Goal: Transaction & Acquisition: Purchase product/service

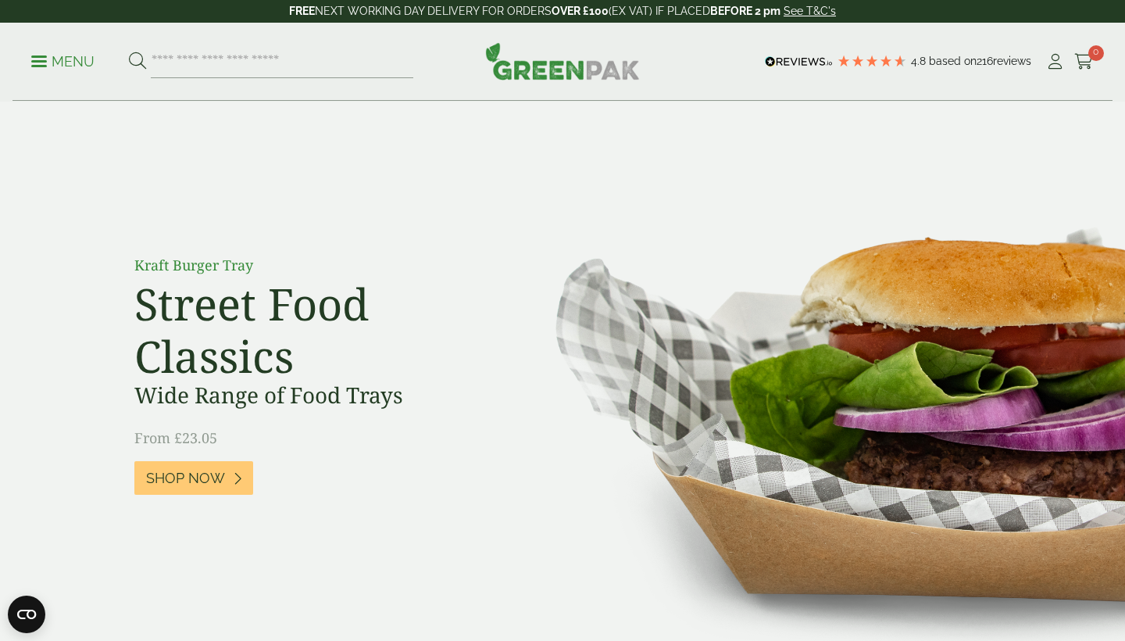
click at [41, 58] on p "Menu" at bounding box center [62, 61] width 63 height 19
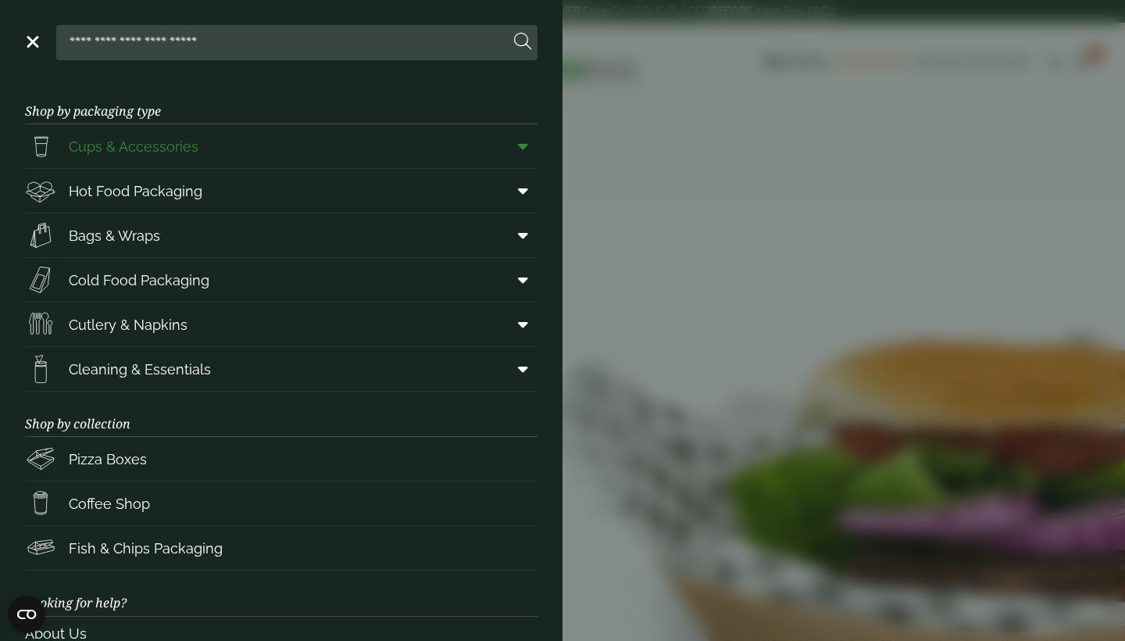
click at [129, 148] on span "Cups & Accessories" at bounding box center [134, 146] width 130 height 21
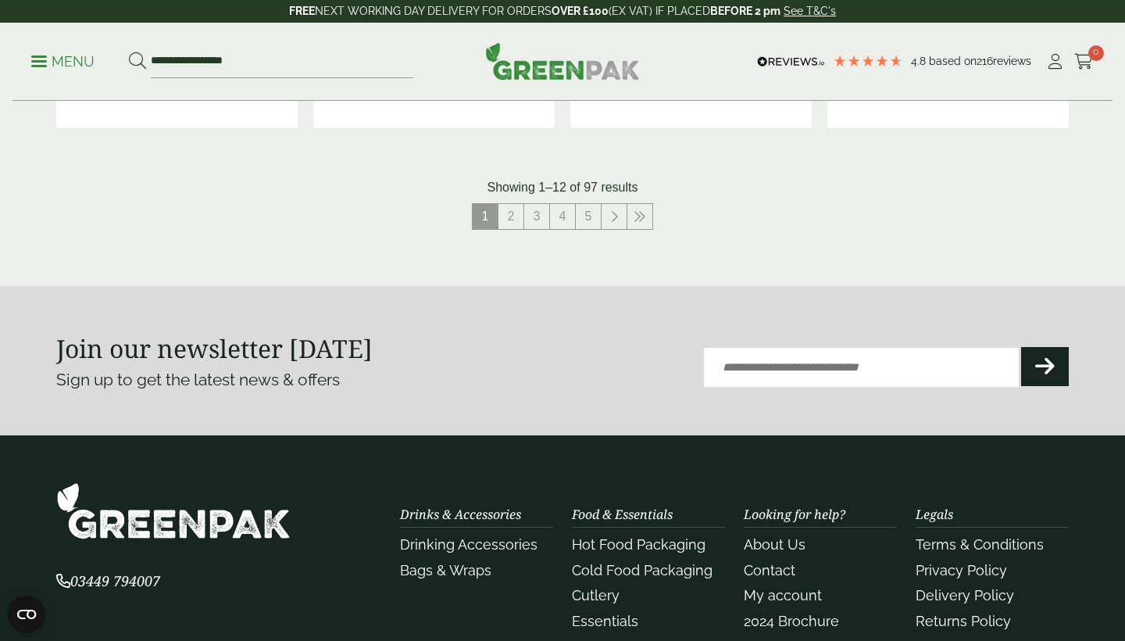
scroll to position [1848, 0]
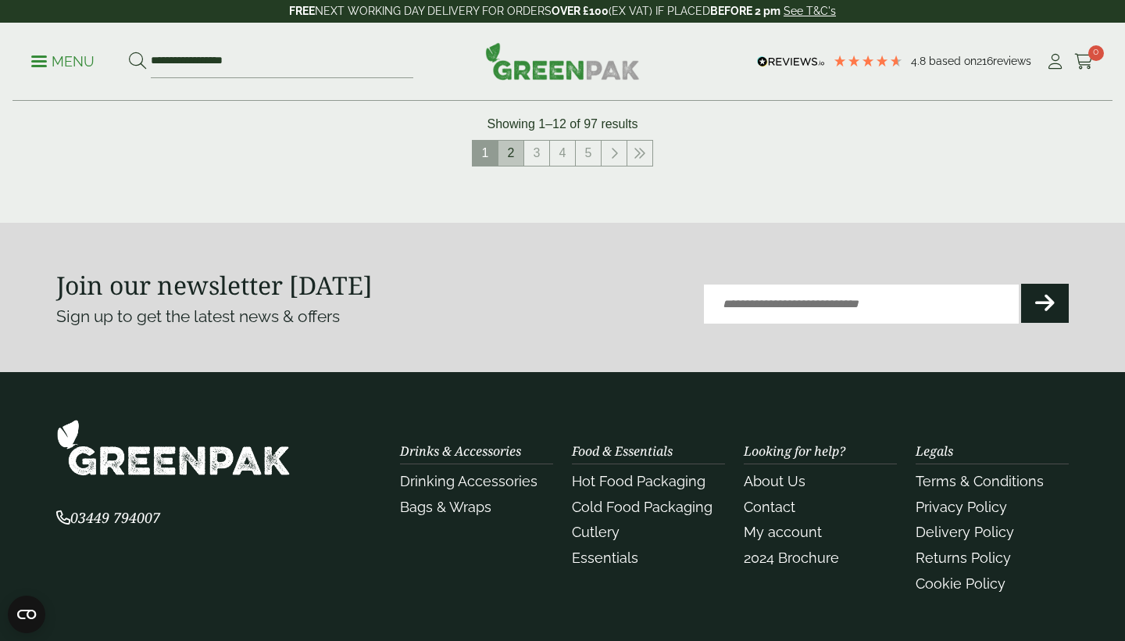
click at [510, 145] on link "2" at bounding box center [511, 153] width 25 height 25
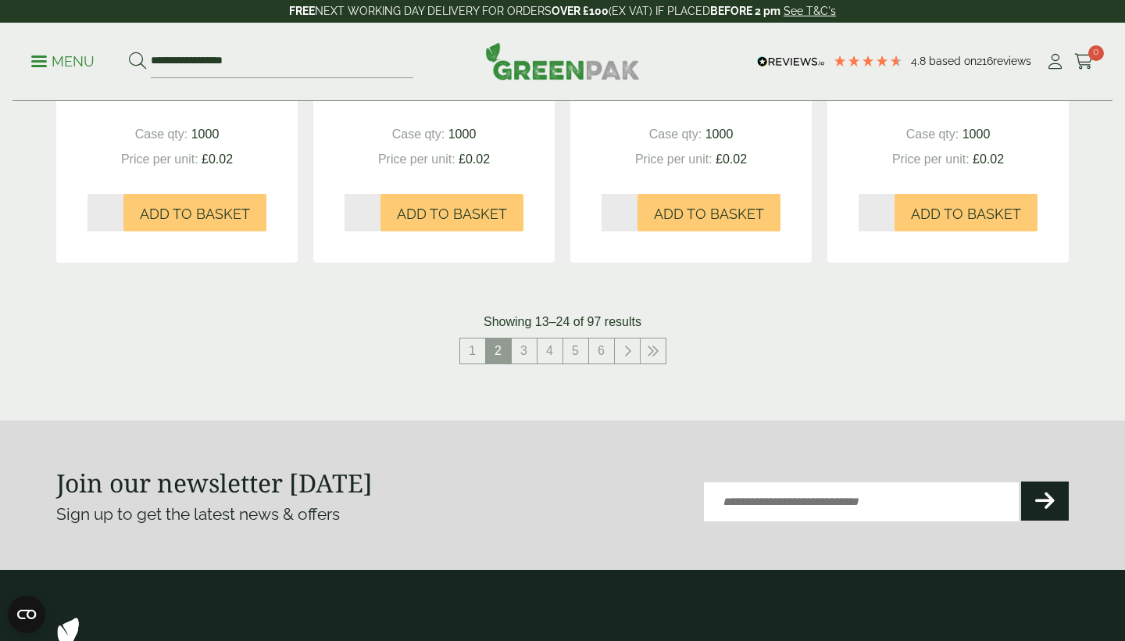
scroll to position [1836, 0]
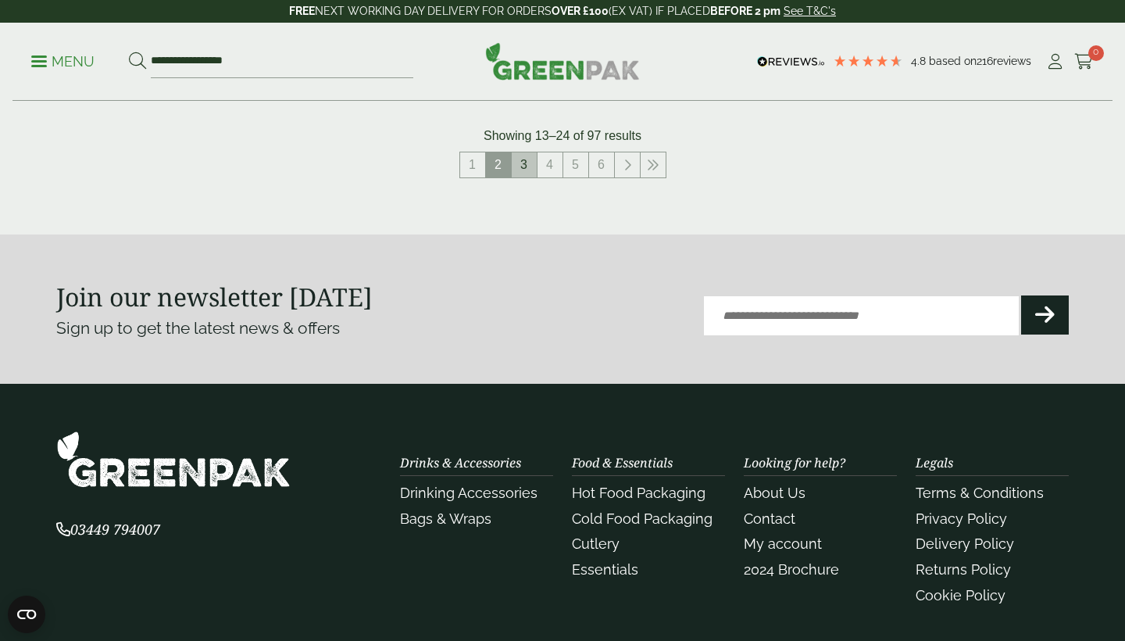
click at [524, 157] on link "3" at bounding box center [524, 164] width 25 height 25
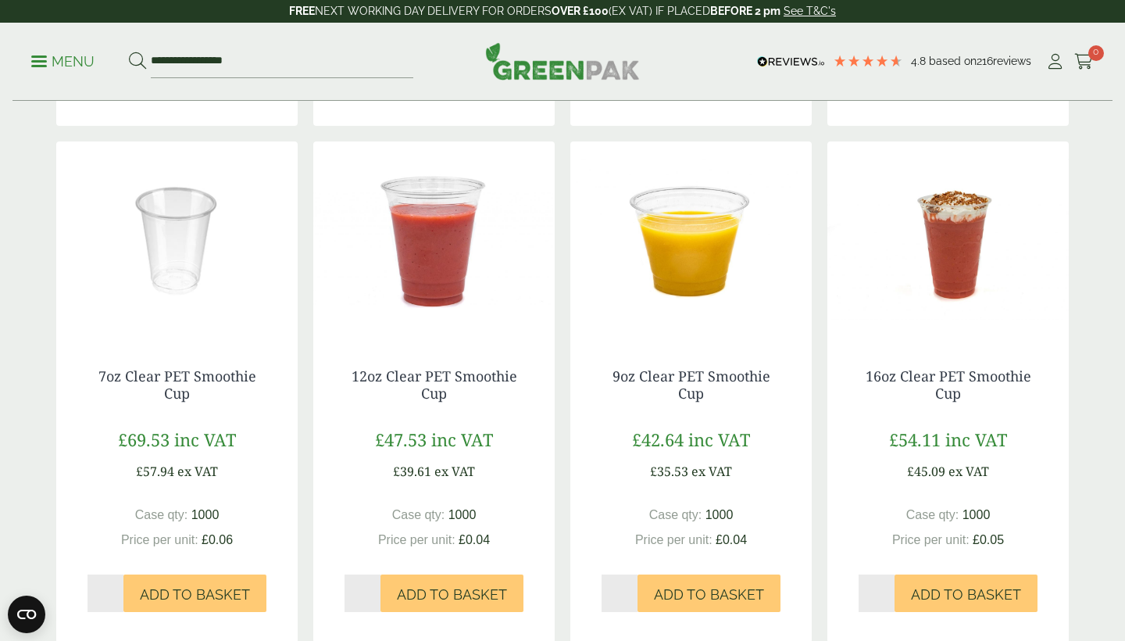
scroll to position [1264, 0]
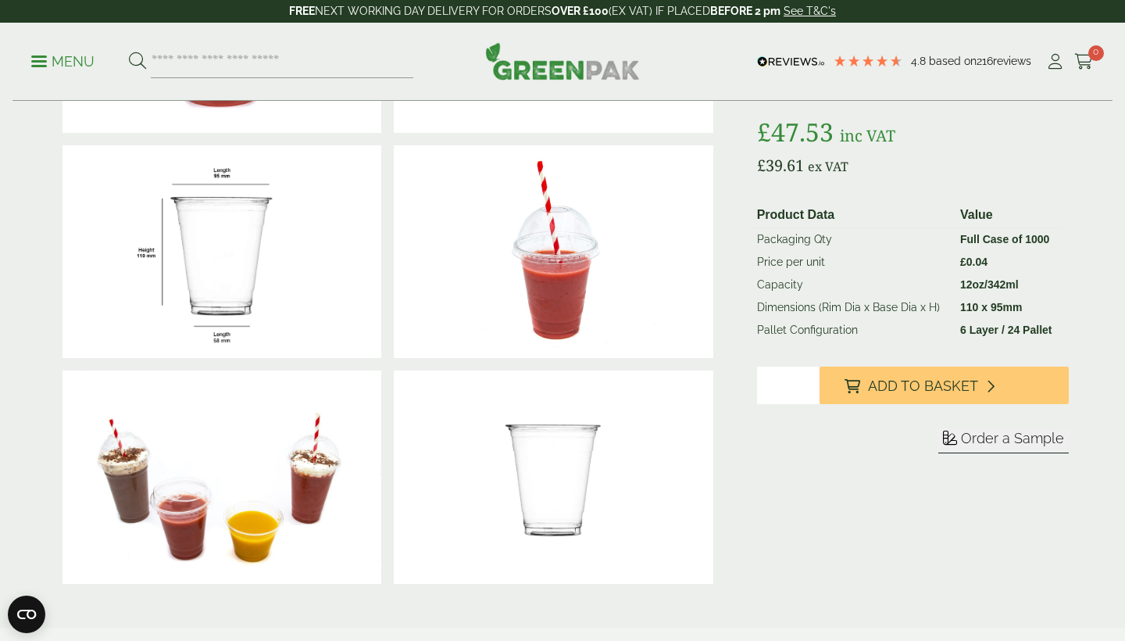
scroll to position [351, 0]
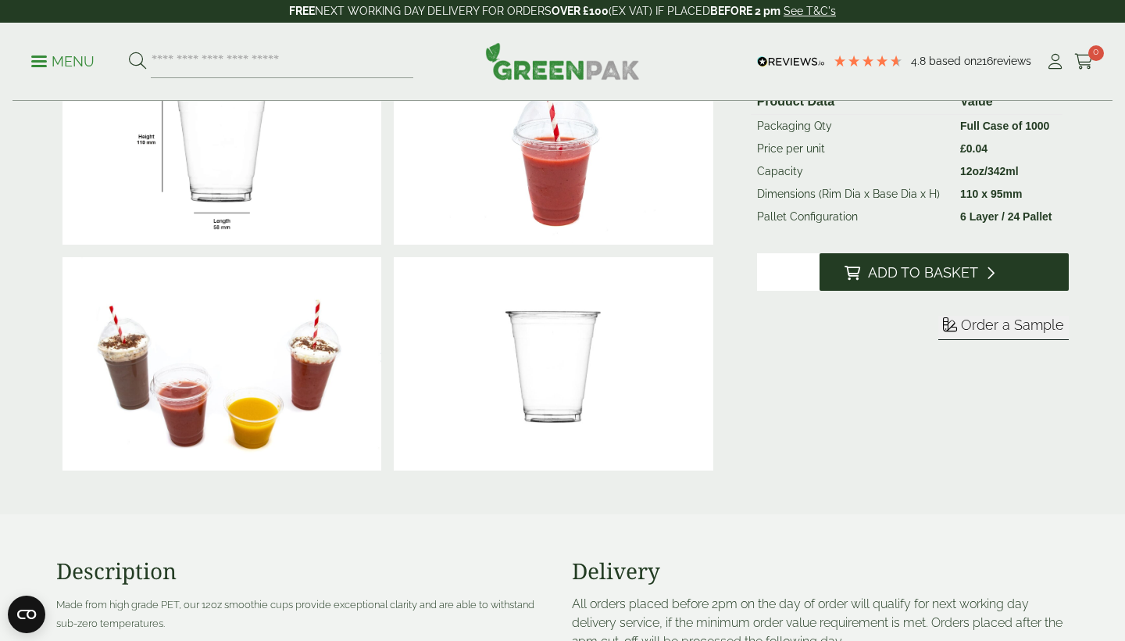
click at [921, 264] on span "Add to Basket" at bounding box center [923, 272] width 110 height 17
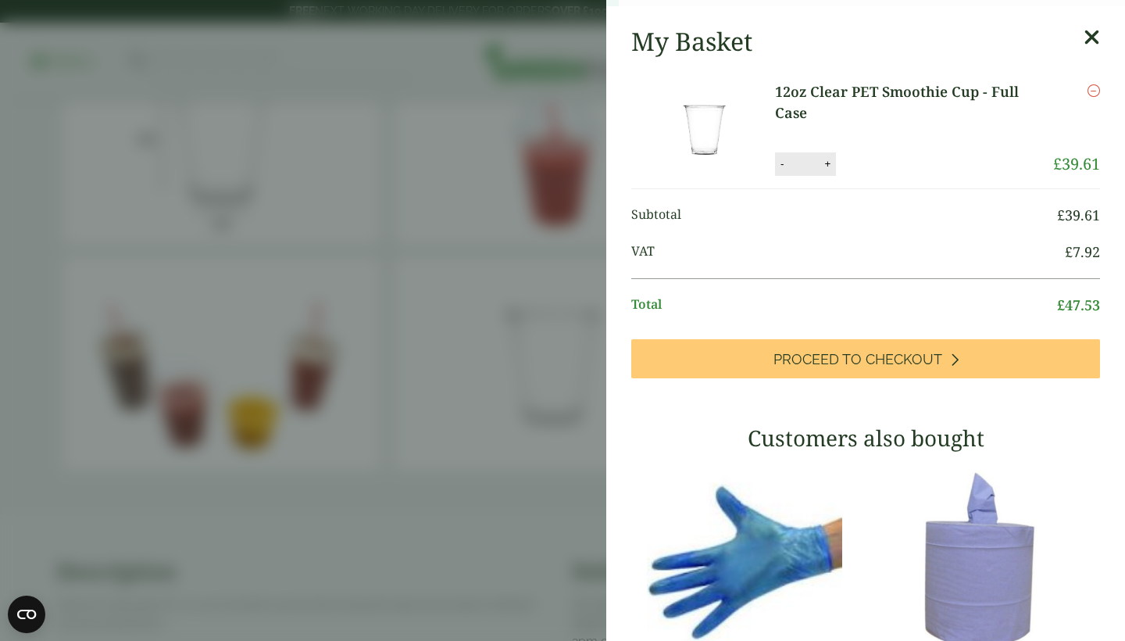
scroll to position [339, 0]
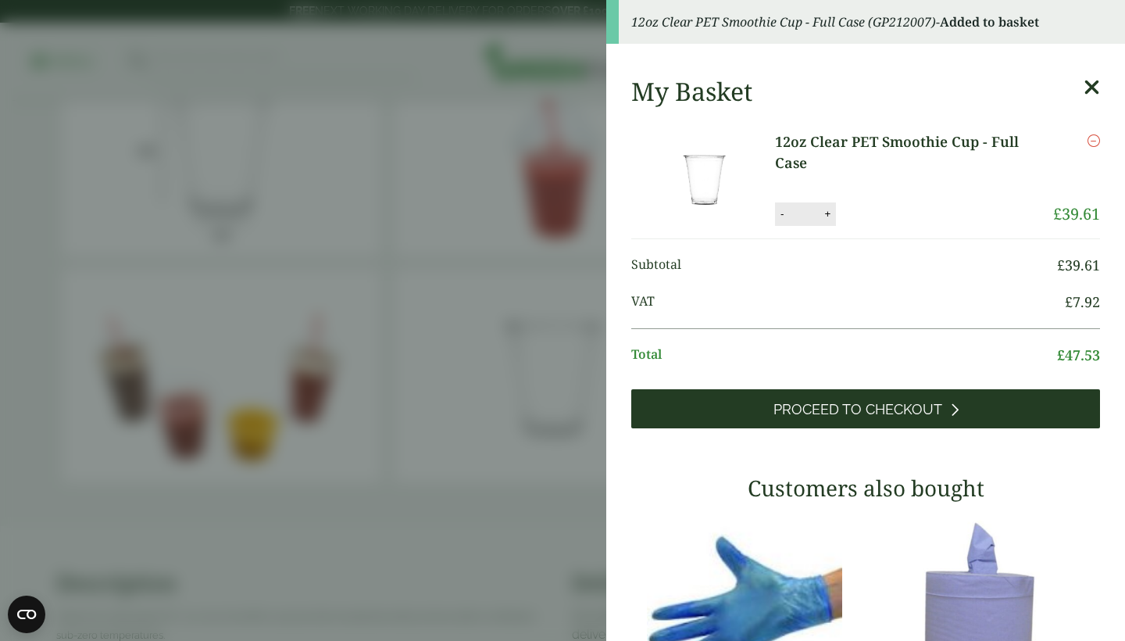
click at [857, 417] on link "Proceed to Checkout" at bounding box center [865, 408] width 469 height 39
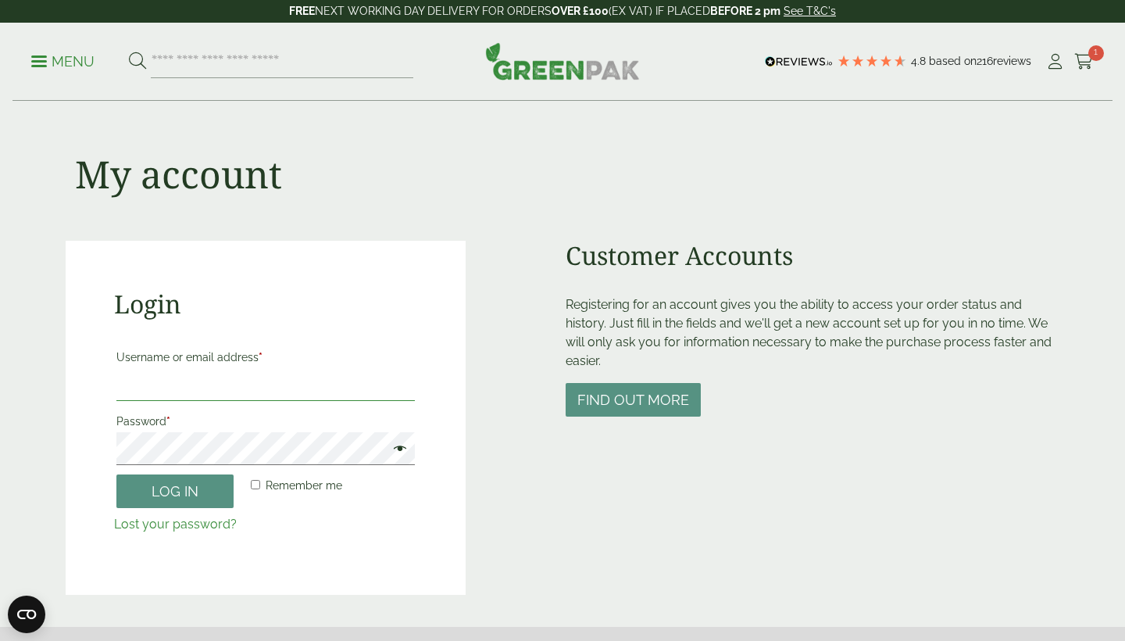
type input "**********"
click at [175, 490] on button "Log in" at bounding box center [174, 491] width 117 height 34
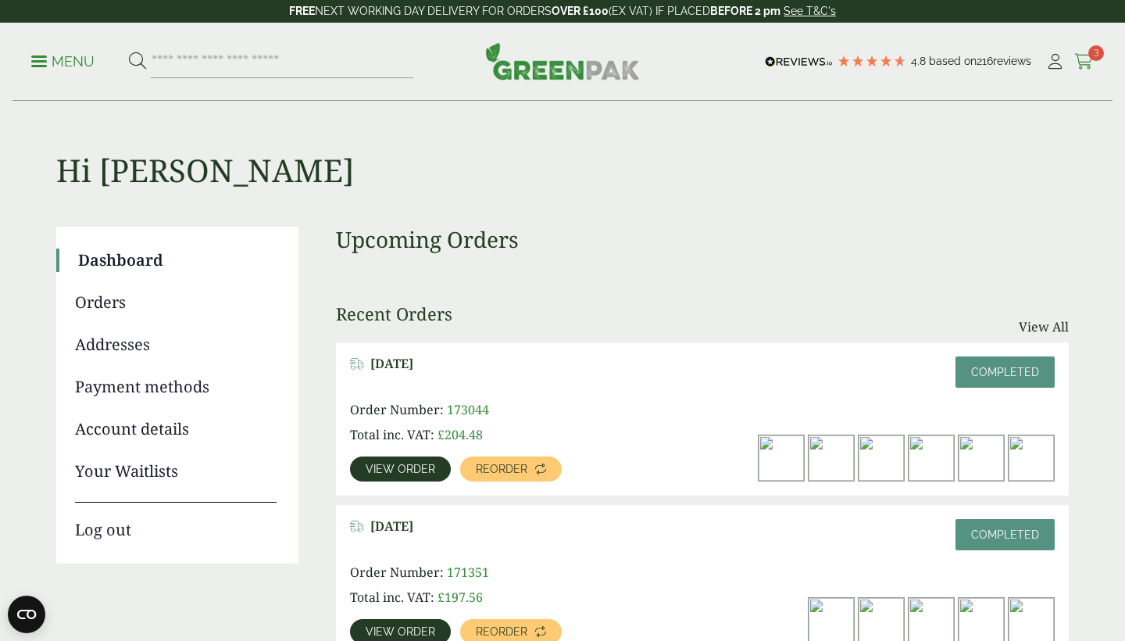
click at [1092, 53] on span "3" at bounding box center [1097, 53] width 16 height 16
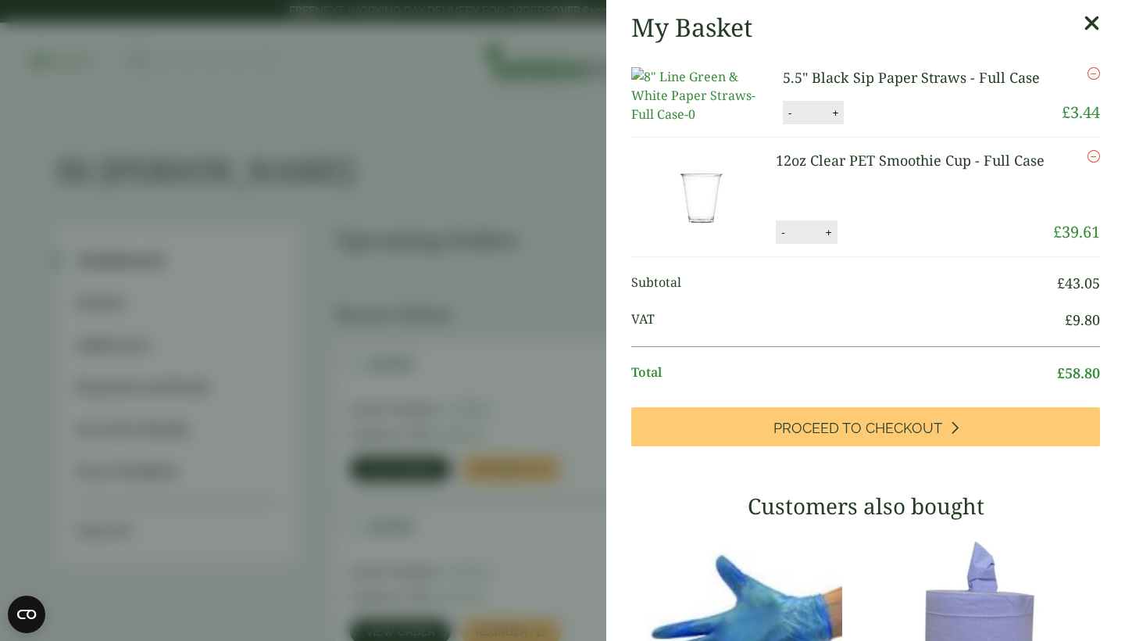
click at [1096, 71] on icon "Remove this item" at bounding box center [1094, 73] width 13 height 13
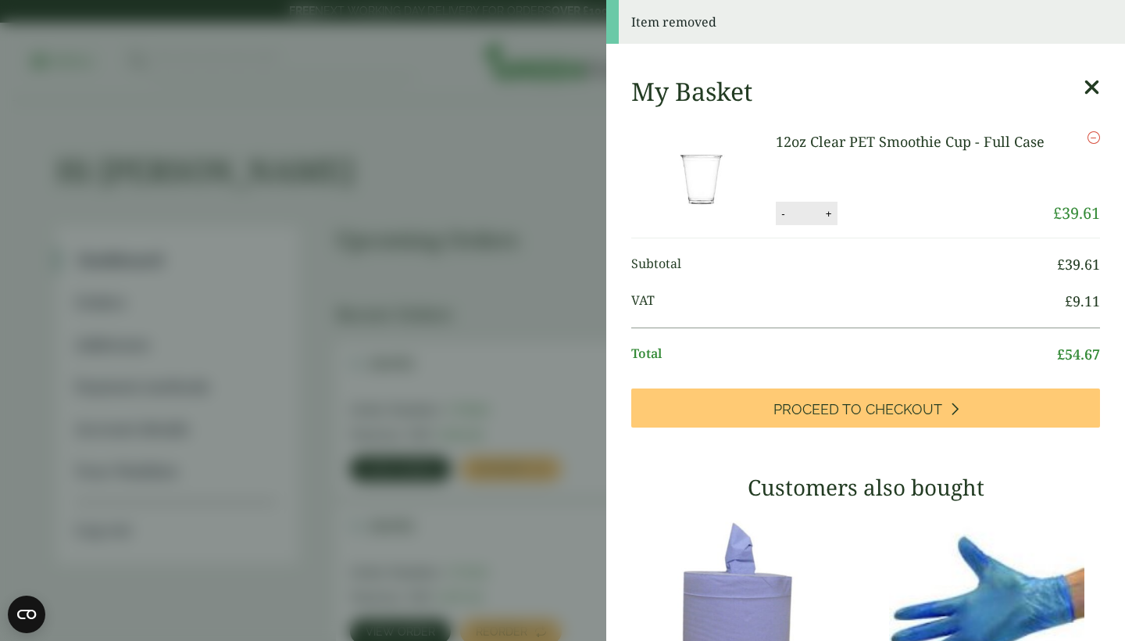
scroll to position [83, 0]
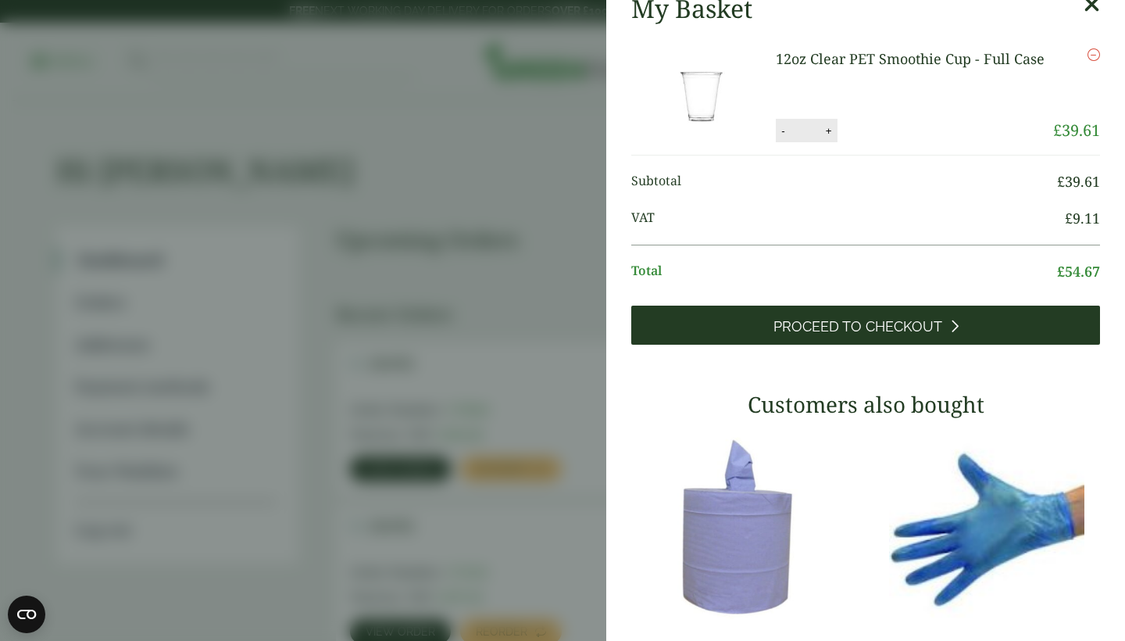
click at [867, 325] on span "Proceed to Checkout" at bounding box center [858, 326] width 169 height 17
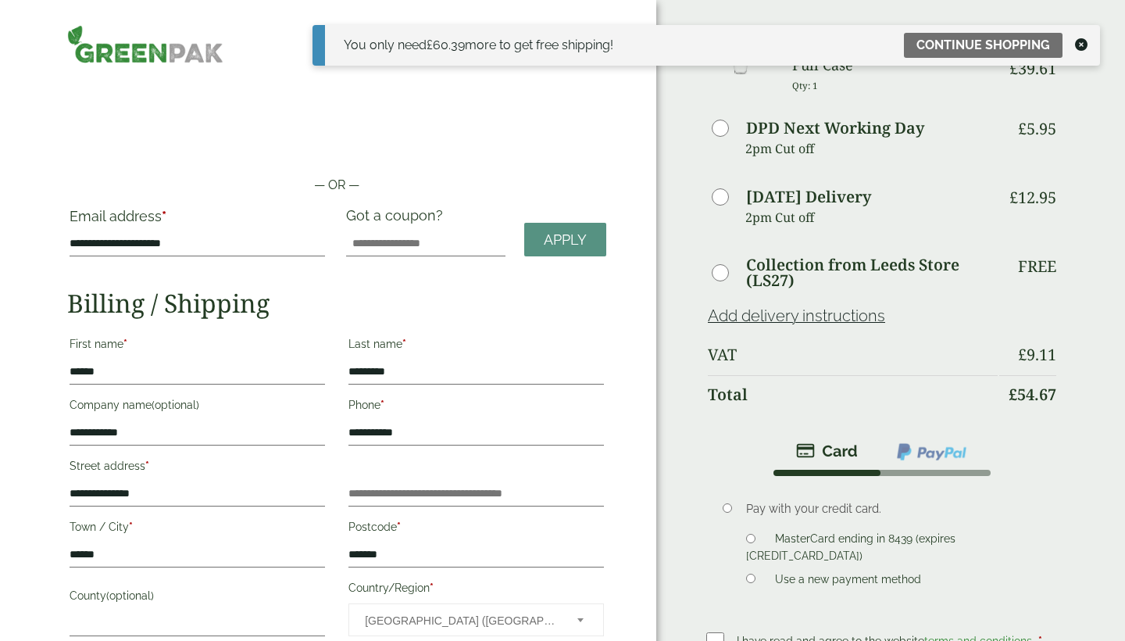
click at [1081, 41] on icon at bounding box center [1081, 44] width 13 height 13
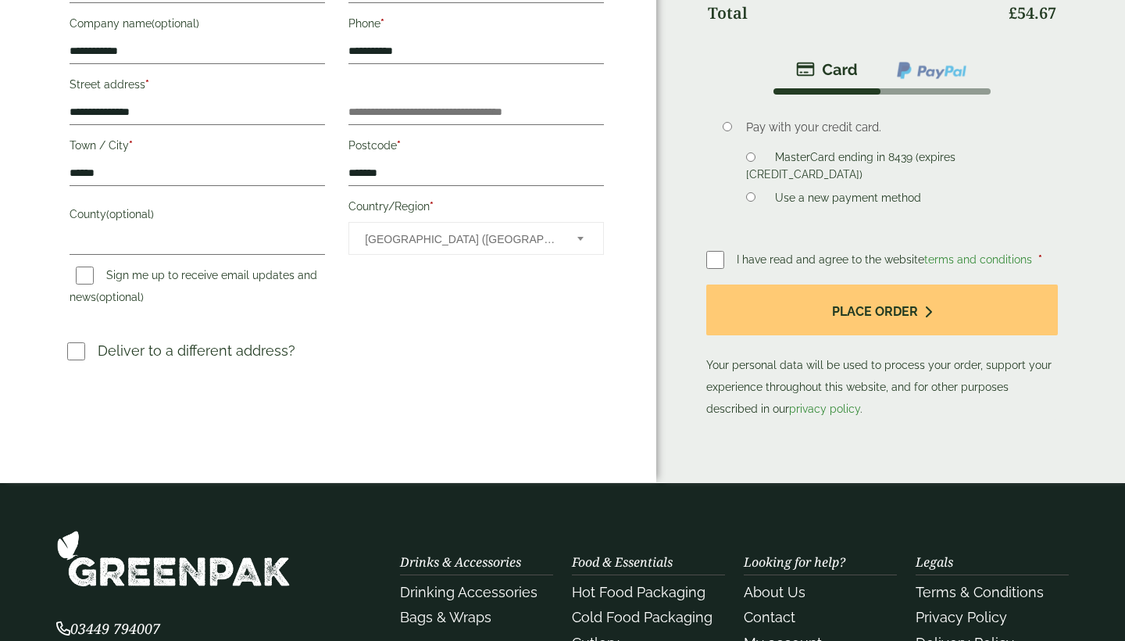
scroll to position [340, 0]
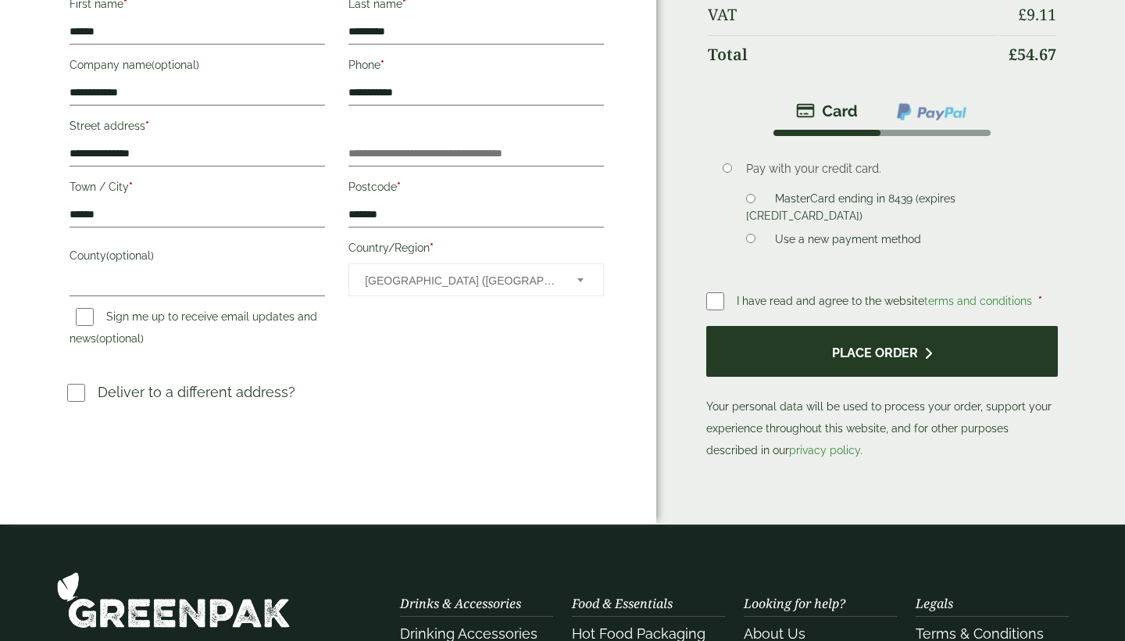
click at [874, 349] on button "Place order" at bounding box center [883, 351] width 352 height 51
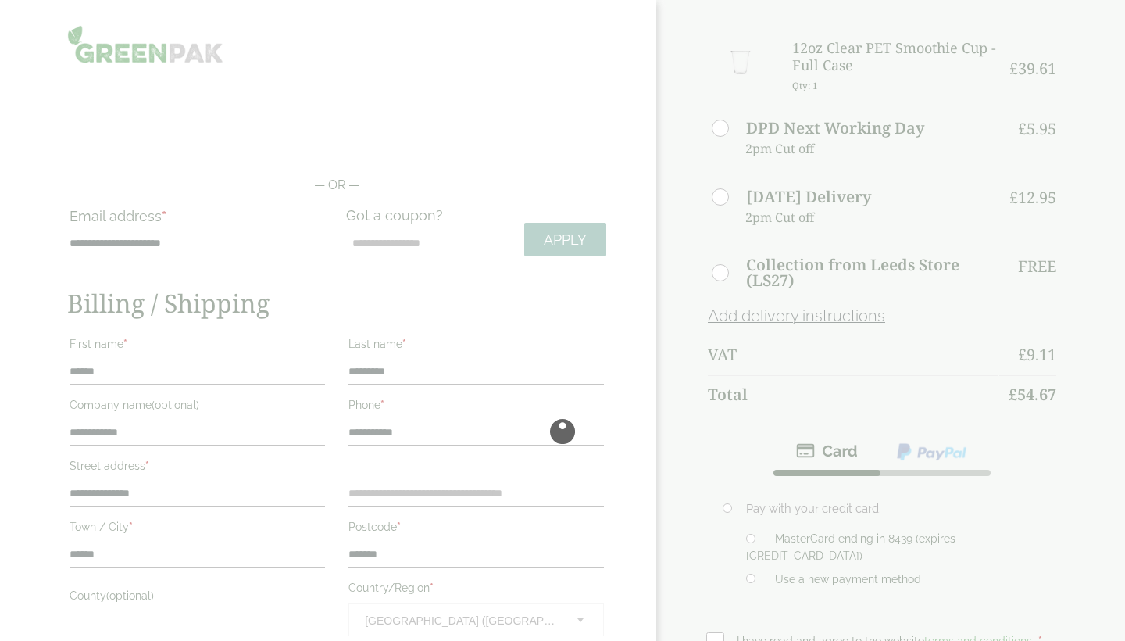
scroll to position [-2, 0]
